Goal: Information Seeking & Learning: Learn about a topic

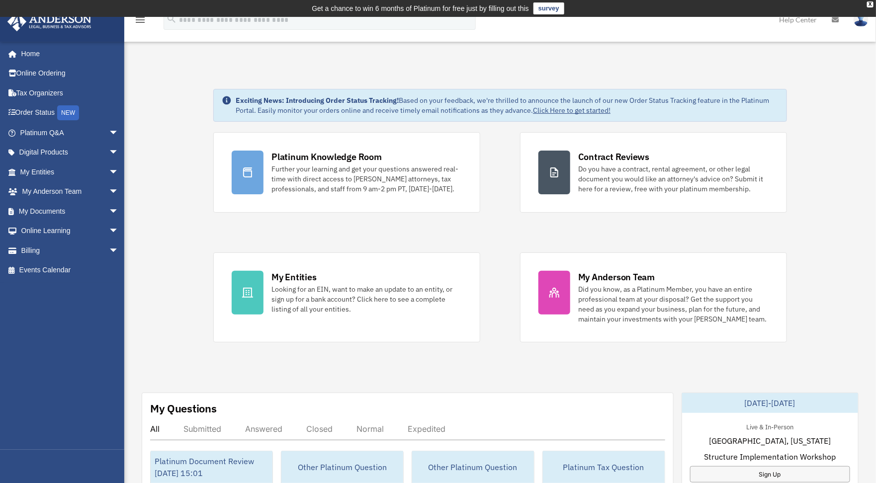
click at [861, 21] on img at bounding box center [860, 19] width 15 height 14
drag, startPoint x: 819, startPoint y: 92, endPoint x: 799, endPoint y: 93, distance: 20.4
click at [109, 167] on span "arrow_drop_down" at bounding box center [119, 172] width 20 height 20
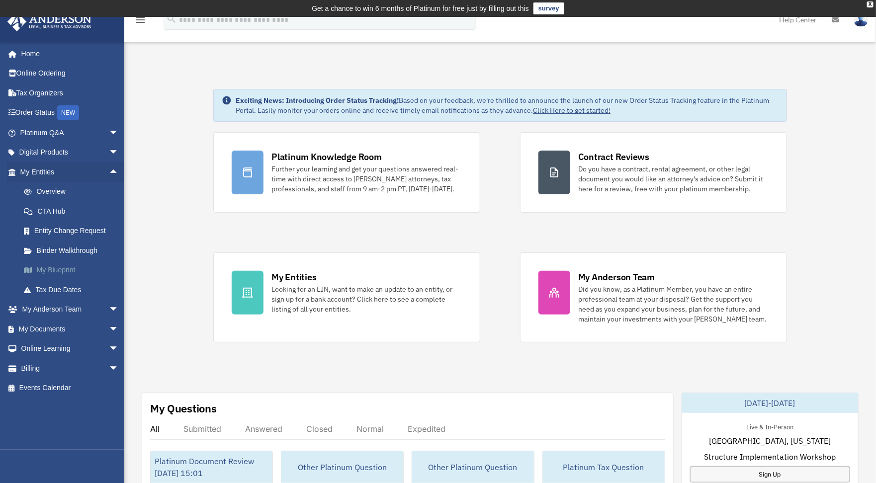
click at [57, 268] on link "My Blueprint" at bounding box center [74, 270] width 120 height 20
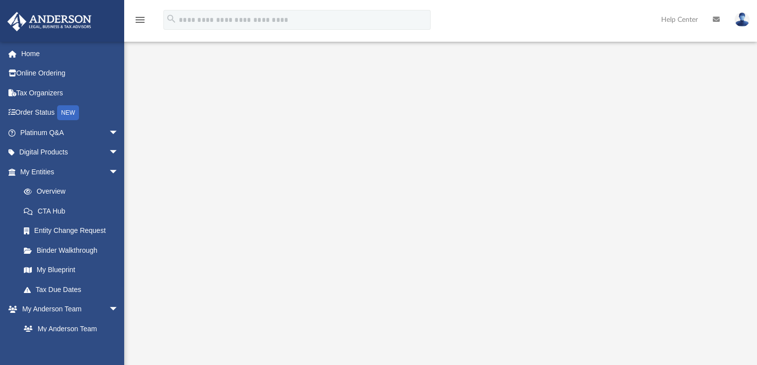
scroll to position [154, 0]
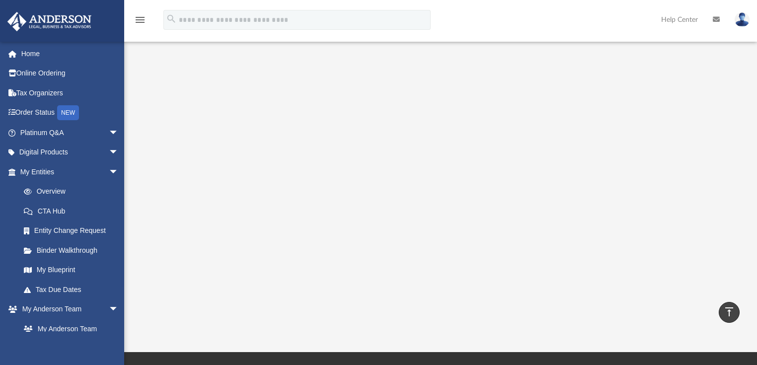
click at [155, 213] on div at bounding box center [440, 123] width 633 height 398
click at [110, 127] on span "arrow_drop_down" at bounding box center [119, 133] width 20 height 20
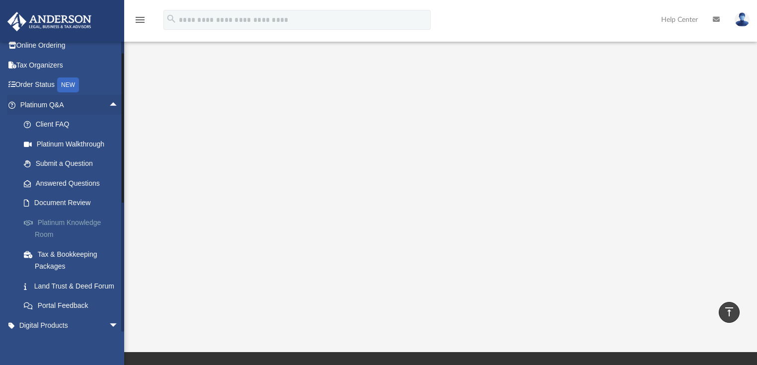
scroll to position [40, 0]
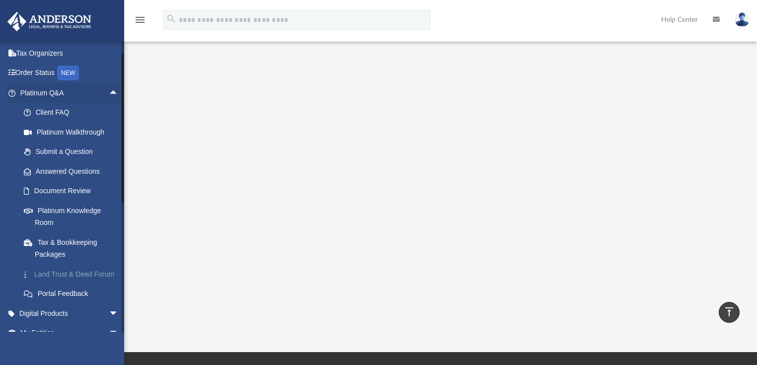
click at [70, 273] on link "Land Trust & Deed Forum" at bounding box center [74, 274] width 120 height 20
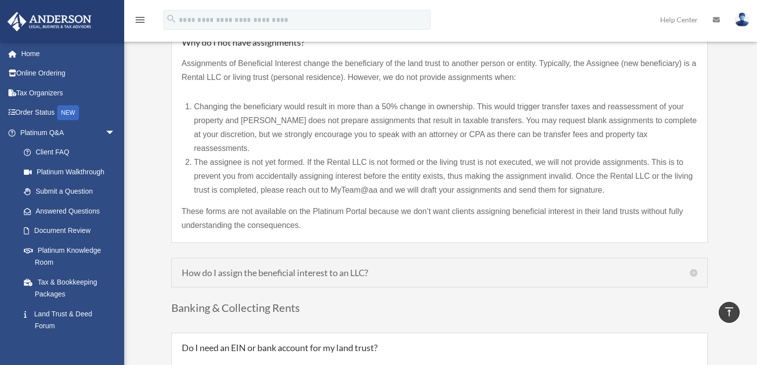
scroll to position [914, 0]
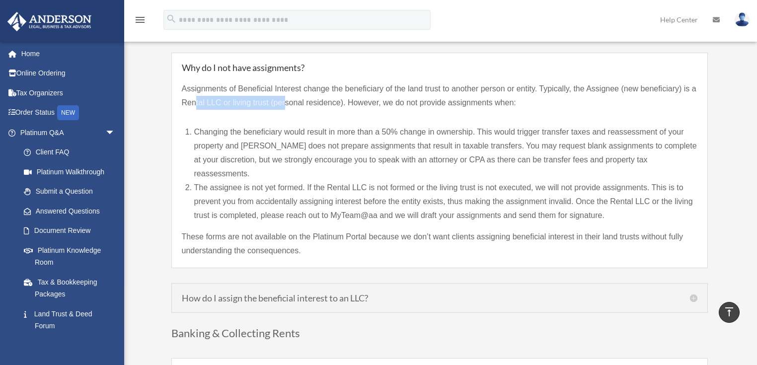
drag, startPoint x: 194, startPoint y: 102, endPoint x: 286, endPoint y: 104, distance: 92.5
click at [286, 104] on p "Assignments of Beneficial Interest change the beneficiary of the land trust to …" at bounding box center [440, 100] width 516 height 36
click at [382, 99] on p "Assignments of Beneficial Interest change the beneficiary of the land trust to …" at bounding box center [440, 100] width 516 height 36
drag, startPoint x: 440, startPoint y: 101, endPoint x: 289, endPoint y: 111, distance: 151.9
click at [289, 111] on p "Assignments of Beneficial Interest change the beneficiary of the land trust to …" at bounding box center [440, 100] width 516 height 36
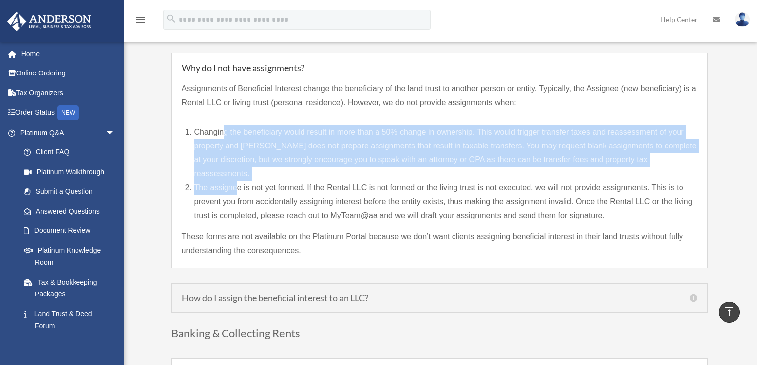
drag, startPoint x: 225, startPoint y: 131, endPoint x: 236, endPoint y: 172, distance: 42.8
click at [236, 172] on ol "Changing the beneficiary would result in more than a 50% change in ownership. T…" at bounding box center [445, 173] width 503 height 97
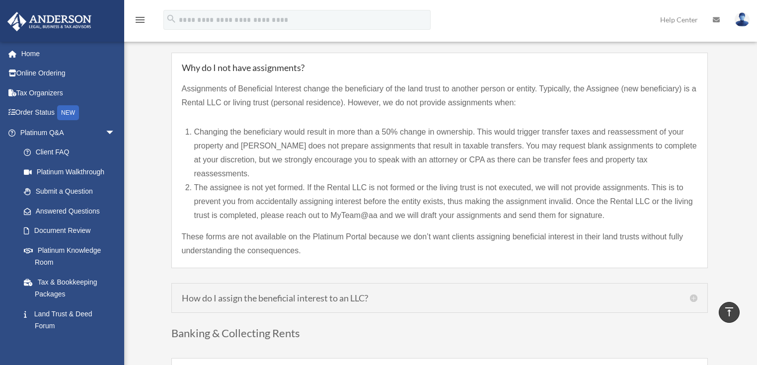
click at [273, 230] on p "These forms are not available on the Platinum Portal because we don’t want clie…" at bounding box center [440, 244] width 516 height 28
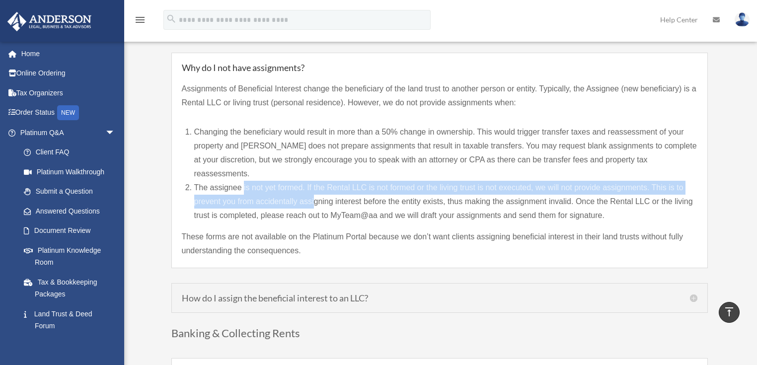
drag, startPoint x: 244, startPoint y: 174, endPoint x: 315, endPoint y: 184, distance: 71.8
click at [315, 183] on li "The assignee is not yet formed. If the Rental LLC is not formed or the living t…" at bounding box center [445, 202] width 503 height 42
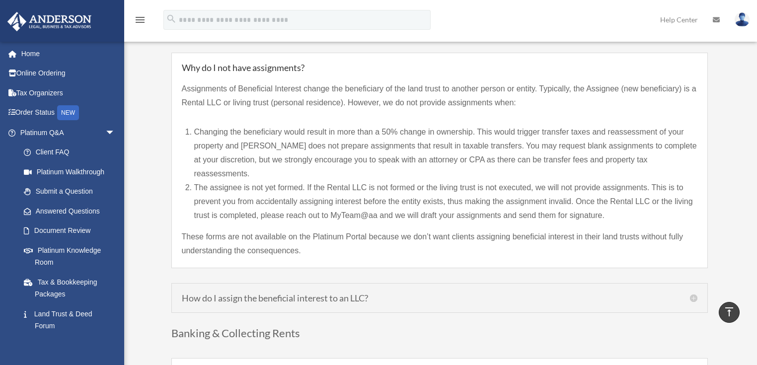
click at [345, 233] on p "These forms are not available on the Platinum Portal because we don’t want clie…" at bounding box center [440, 244] width 516 height 28
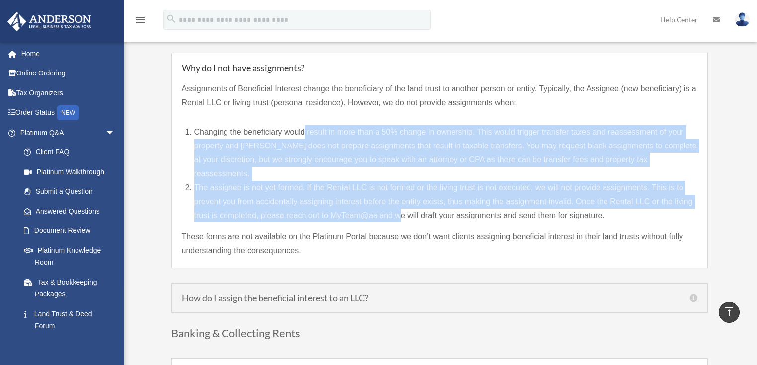
drag, startPoint x: 398, startPoint y: 200, endPoint x: 306, endPoint y: 130, distance: 115.7
click at [306, 130] on ol "Changing the beneficiary would result in more than a 50% change in ownership. T…" at bounding box center [445, 173] width 503 height 97
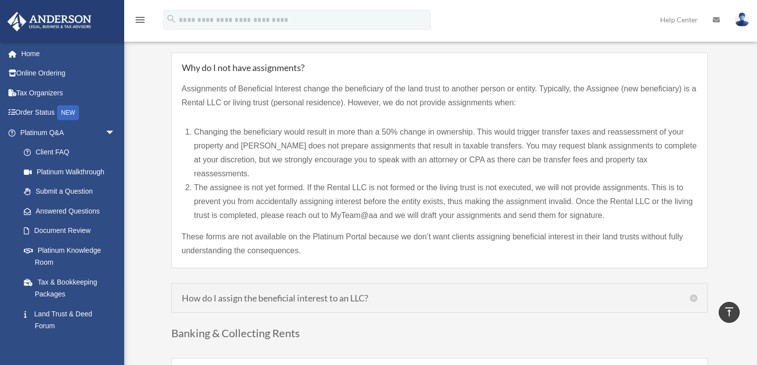
click at [281, 135] on li "Changing the beneficiary would result in more than a 50% change in ownership. T…" at bounding box center [445, 153] width 503 height 56
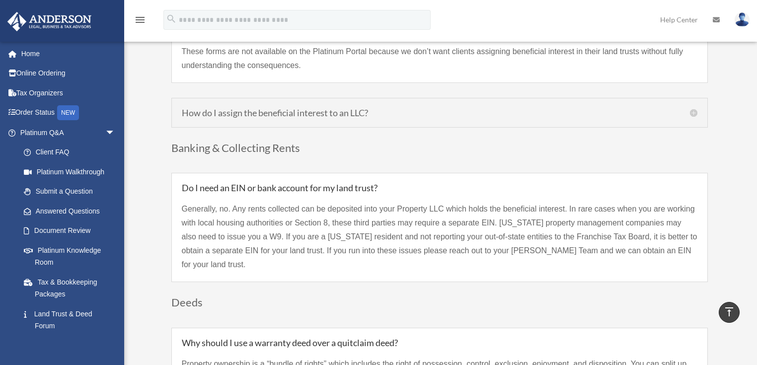
scroll to position [1113, 0]
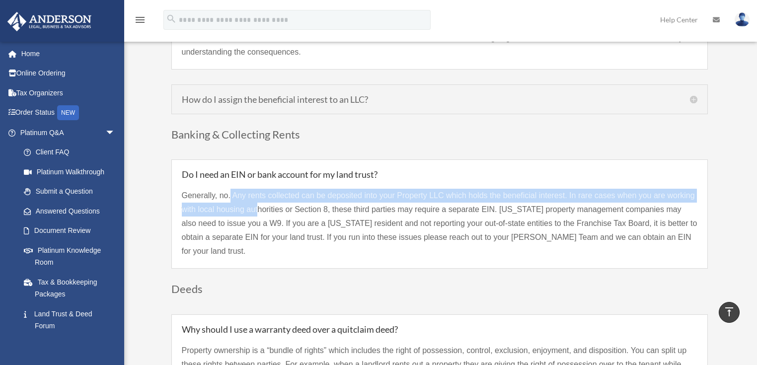
drag, startPoint x: 240, startPoint y: 183, endPoint x: 259, endPoint y: 191, distance: 21.6
click at [259, 191] on p "Generally, no. Any rents collected can be deposited into your Property LLC whic…" at bounding box center [440, 224] width 516 height 70
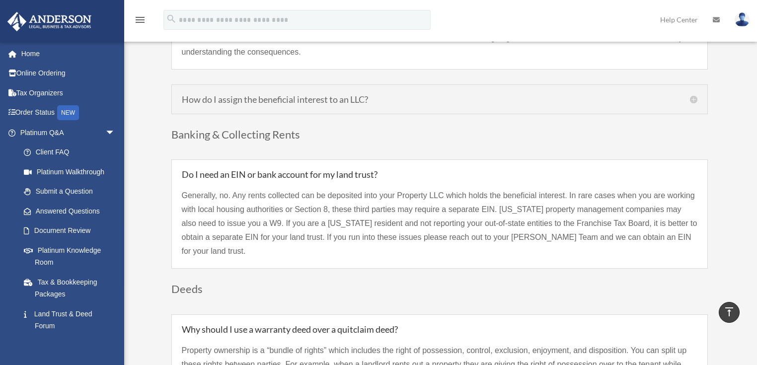
click at [274, 209] on p "Generally, no. Any rents collected can be deposited into your Property LLC whic…" at bounding box center [440, 224] width 516 height 70
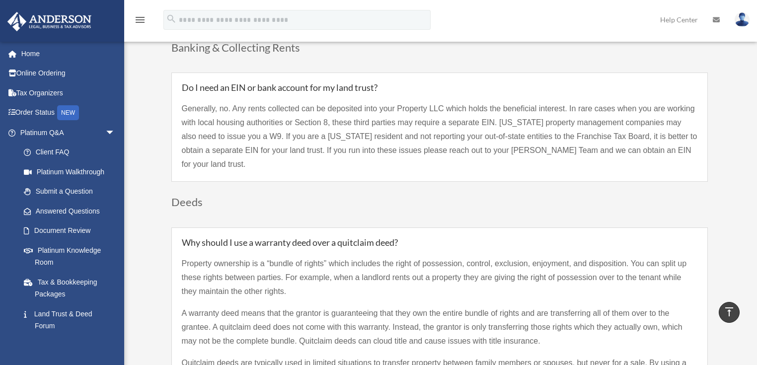
scroll to position [1233, 0]
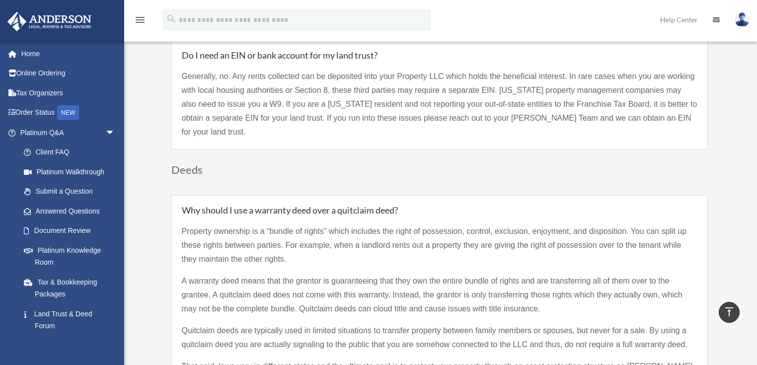
click at [228, 234] on p "Property ownership is a “bundle of rights” which includes the right of possessi…" at bounding box center [440, 250] width 516 height 50
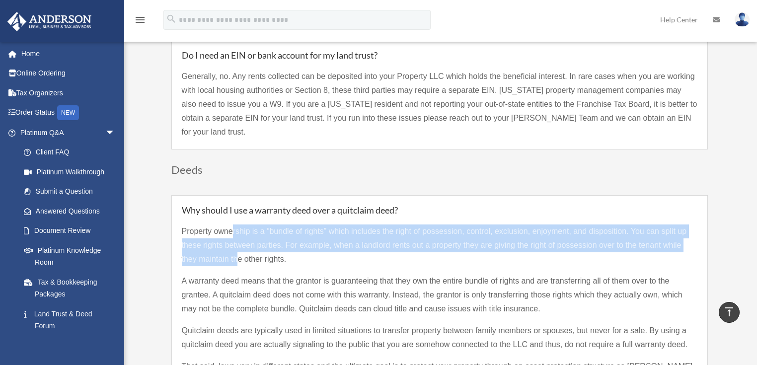
drag, startPoint x: 235, startPoint y: 235, endPoint x: 269, endPoint y: 266, distance: 46.8
click at [237, 243] on p "Property ownership is a “bundle of rights” which includes the right of possessi…" at bounding box center [440, 250] width 516 height 50
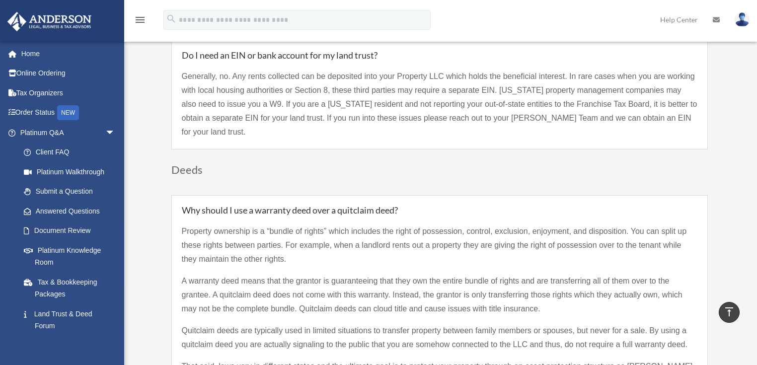
click at [284, 276] on p "A warranty deed means that the grantor is guaranteeing that they own the entire…" at bounding box center [440, 299] width 516 height 50
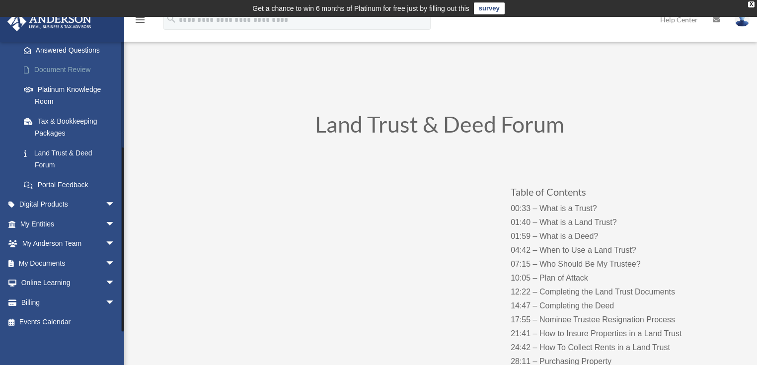
scroll to position [163, 0]
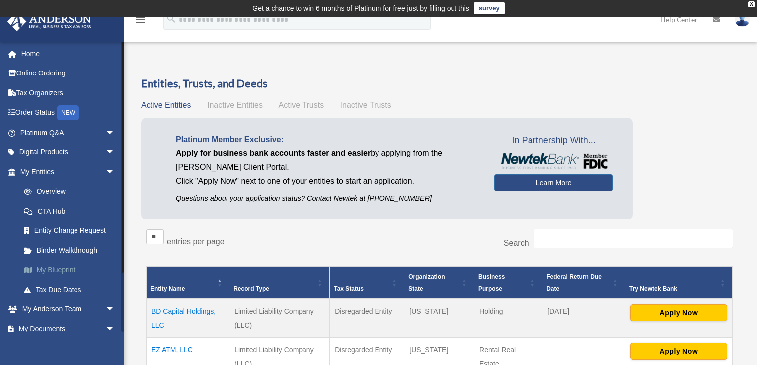
click at [60, 269] on link "My Blueprint" at bounding box center [72, 270] width 116 height 20
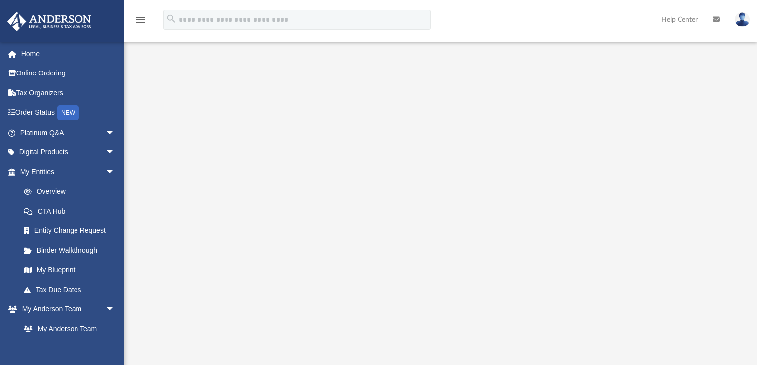
scroll to position [119, 0]
click at [76, 330] on link "My Anderson Team" at bounding box center [72, 329] width 116 height 20
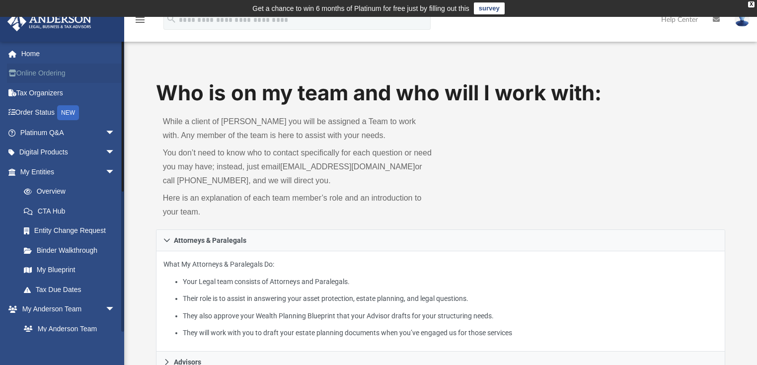
click at [50, 70] on link "Online Ordering" at bounding box center [68, 74] width 123 height 20
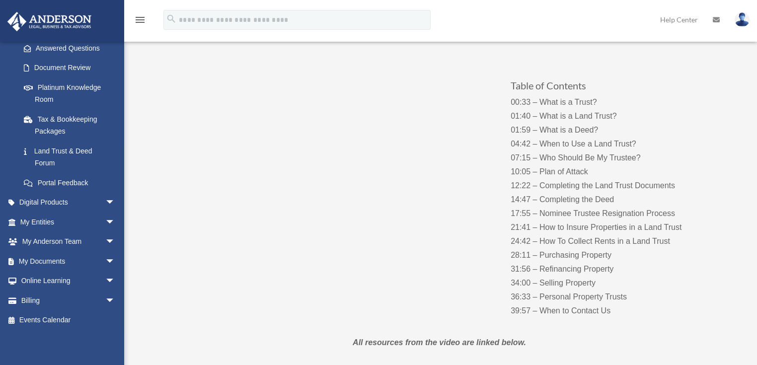
scroll to position [119, 0]
